Goal: Task Accomplishment & Management: Manage account settings

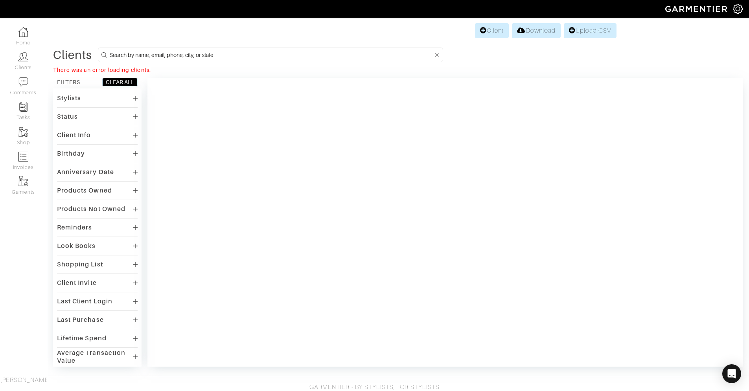
scroll to position [13, 0]
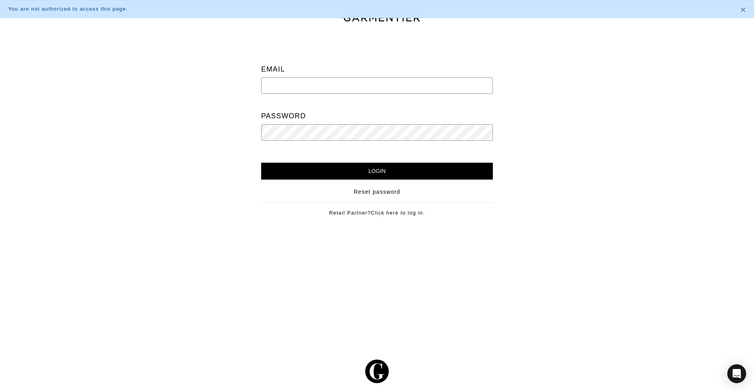
click at [327, 77] on div "Email" at bounding box center [377, 81] width 232 height 40
click at [326, 84] on input "email" at bounding box center [377, 85] width 232 height 17
type input "Alyse.khoury@gmail.com"
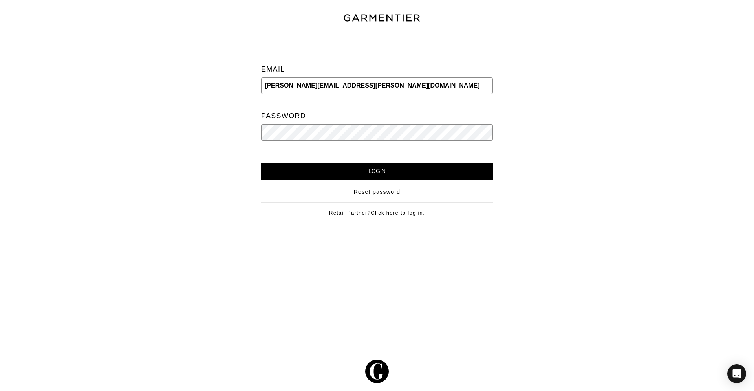
click at [261, 163] on input "Login" at bounding box center [377, 171] width 232 height 17
drag, startPoint x: 357, startPoint y: 85, endPoint x: 195, endPoint y: 79, distance: 162.4
click at [195, 79] on div "Email Alyse.khoury@gmail.com Password Login Reset password Retail Partner? Clic…" at bounding box center [377, 131] width 766 height 195
paste input "info@andiesobrato"
type input "info@andiesobrato.com"
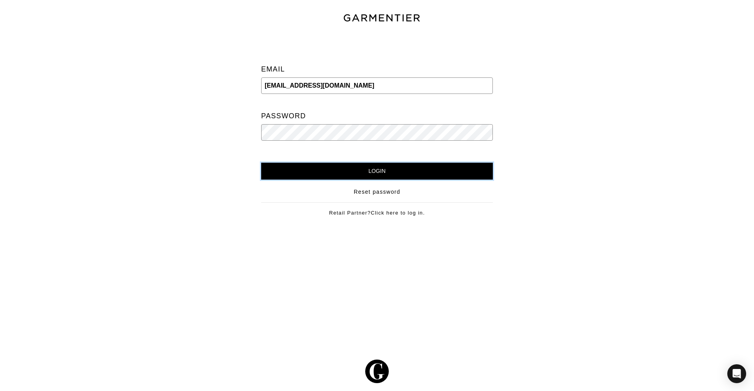
click at [352, 165] on input "Login" at bounding box center [377, 171] width 232 height 17
